Goal: Information Seeking & Learning: Learn about a topic

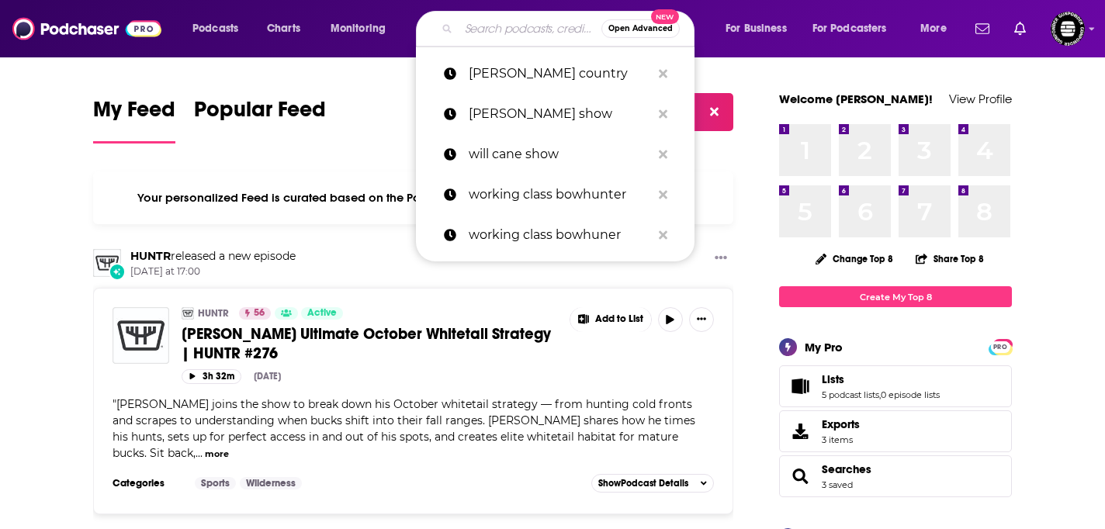
click at [510, 40] on input "Search podcasts, credits, & more..." at bounding box center [530, 28] width 143 height 25
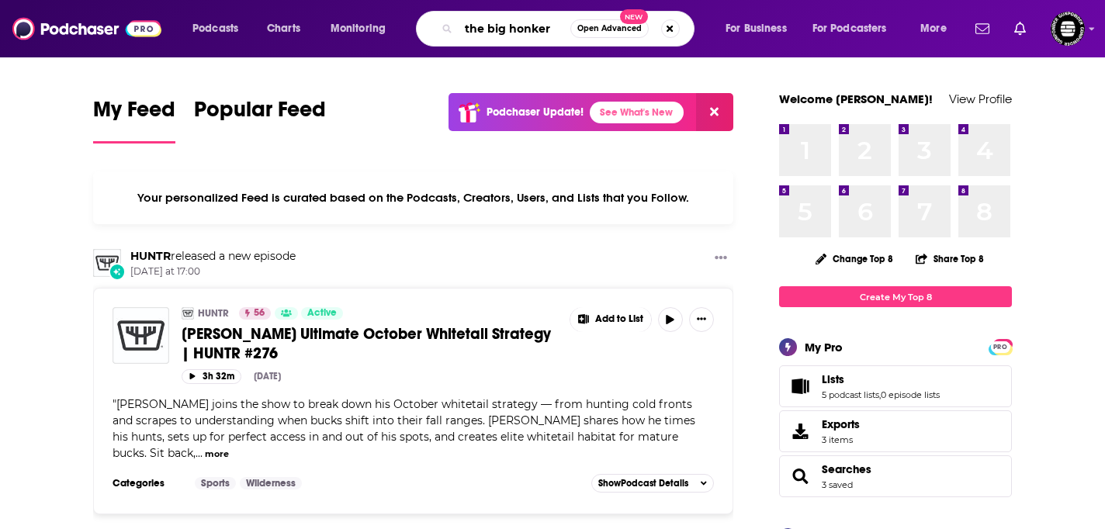
type input "the big honker"
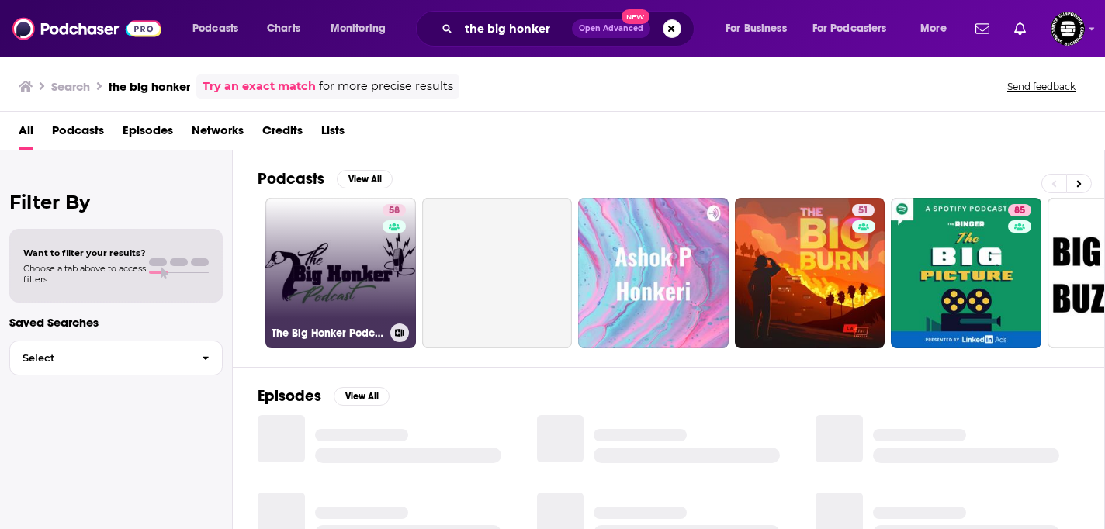
click at [348, 256] on link "58 The Big Honker Podcast" at bounding box center [340, 273] width 151 height 151
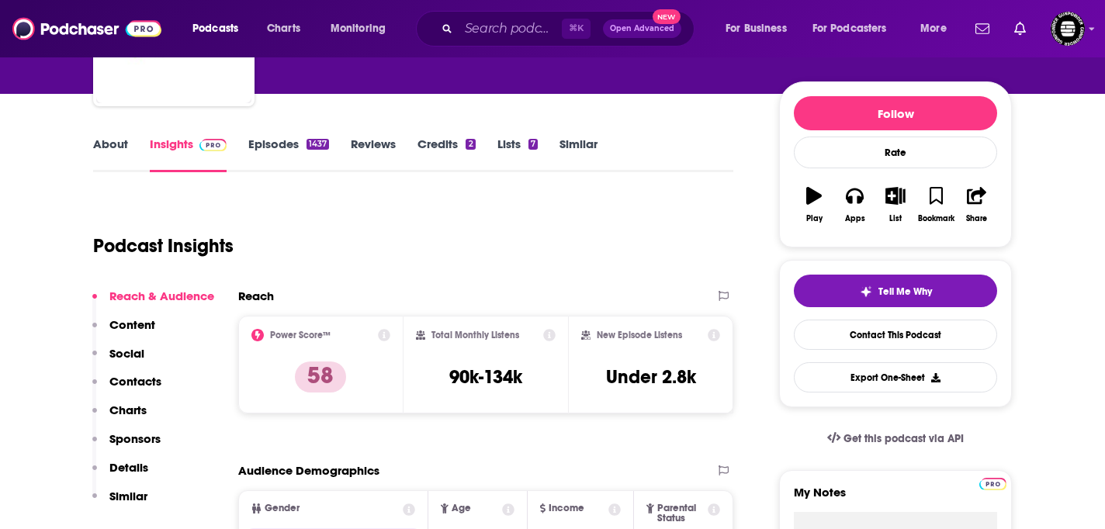
scroll to position [163, 0]
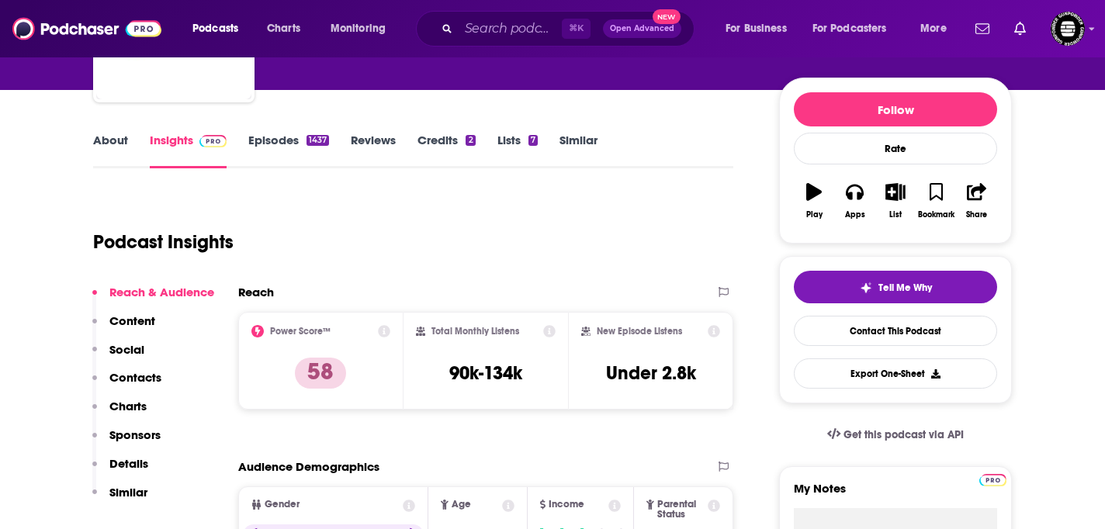
click at [273, 143] on link "Episodes 1437" at bounding box center [288, 151] width 81 height 36
